Goal: Find specific page/section: Find specific page/section

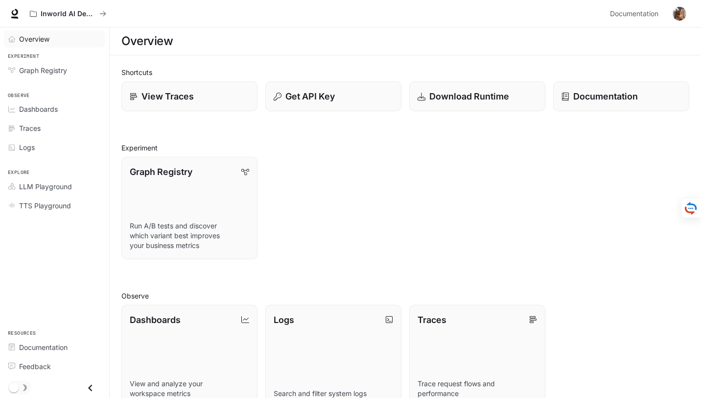
click at [66, 38] on div "Overview" at bounding box center [60, 39] width 82 height 10
click at [223, 110] on link "View Traces" at bounding box center [190, 96] width 138 height 30
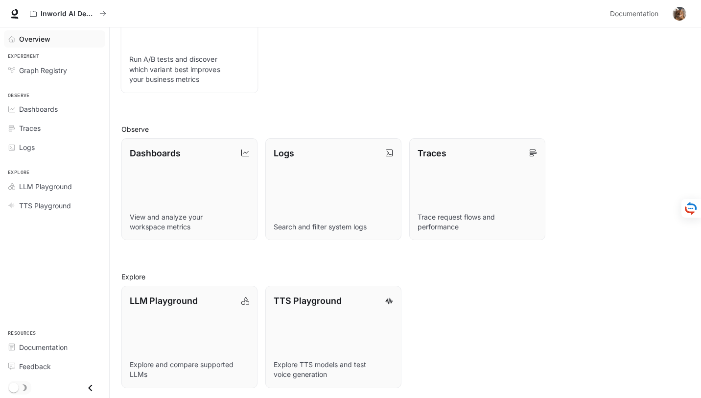
scroll to position [168, 0]
